Goal: Entertainment & Leisure: Consume media (video, audio)

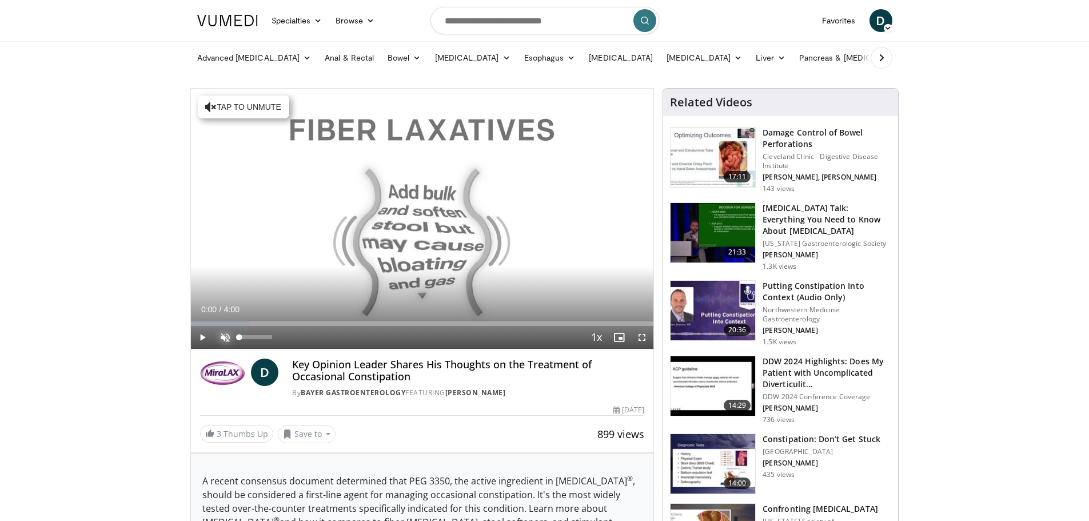
click at [223, 337] on span "Video Player" at bounding box center [225, 337] width 23 height 23
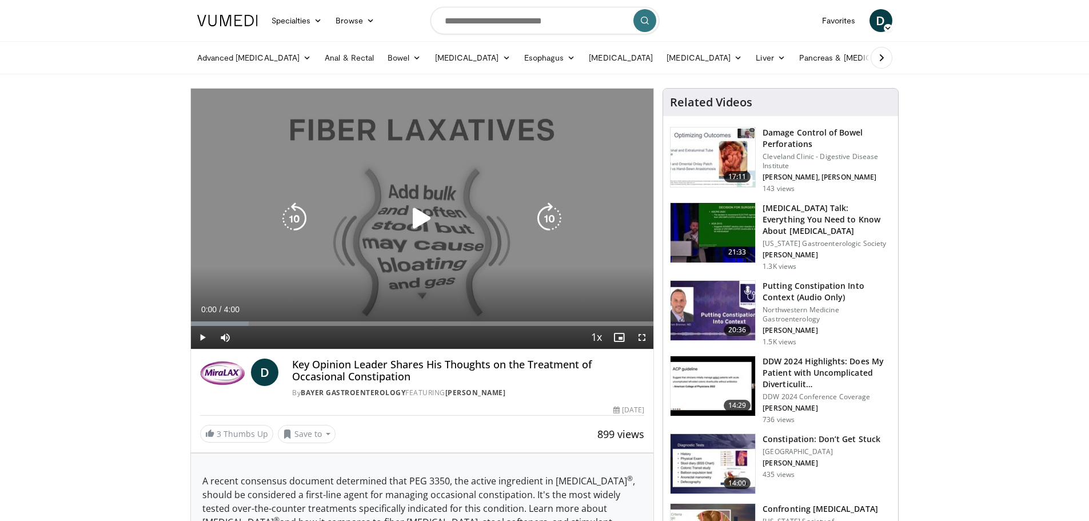
click at [417, 212] on icon "Video Player" at bounding box center [422, 218] width 32 height 32
click at [422, 210] on icon "Video Player" at bounding box center [422, 218] width 32 height 32
click at [501, 190] on div "10 seconds Tap to unmute" at bounding box center [422, 219] width 463 height 260
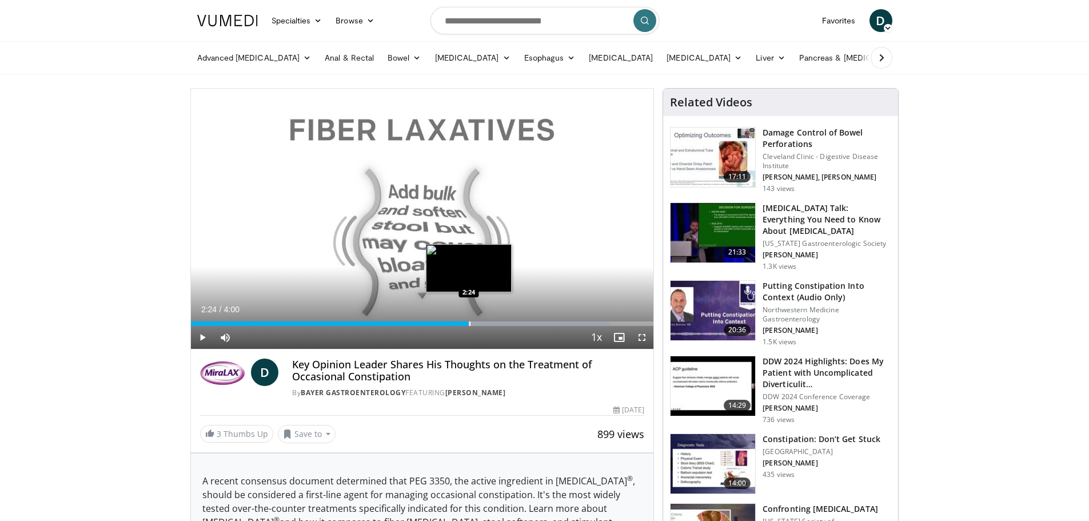
click at [469, 323] on div "Progress Bar" at bounding box center [469, 323] width 1 height 5
click at [462, 326] on div "Current Time 2:32 / Duration 4:00 Pause Skip Backward Skip Forward Mute Loaded …" at bounding box center [422, 337] width 463 height 23
click at [459, 323] on div "Progress Bar" at bounding box center [459, 323] width 1 height 5
